Goal: Find specific page/section: Find specific page/section

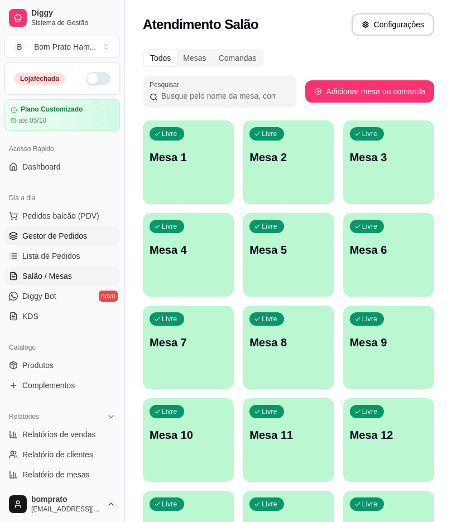
click at [81, 236] on span "Gestor de Pedidos" at bounding box center [54, 235] width 65 height 11
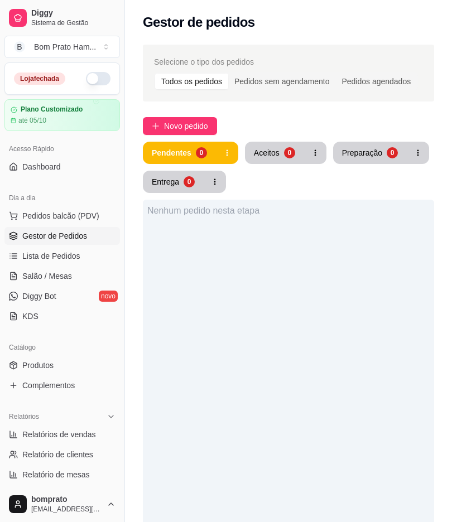
click at [90, 78] on button "button" at bounding box center [98, 78] width 25 height 13
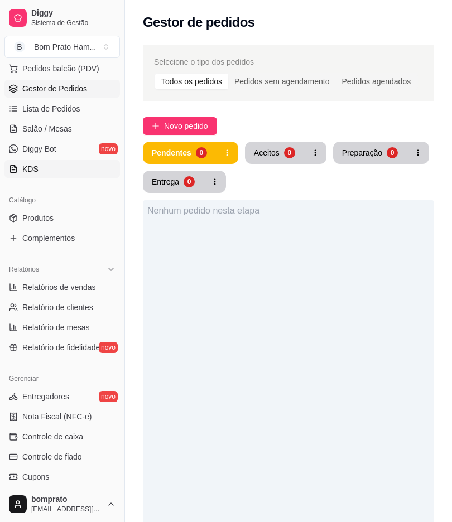
scroll to position [248, 0]
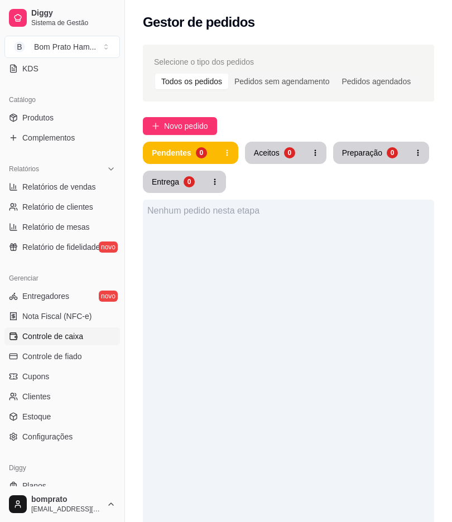
click at [86, 335] on link "Controle de caixa" at bounding box center [62, 337] width 116 height 18
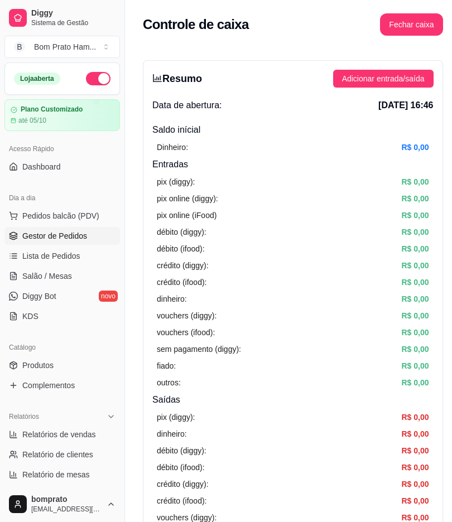
click at [80, 241] on span "Gestor de Pedidos" at bounding box center [54, 235] width 65 height 11
